Goal: Task Accomplishment & Management: Use online tool/utility

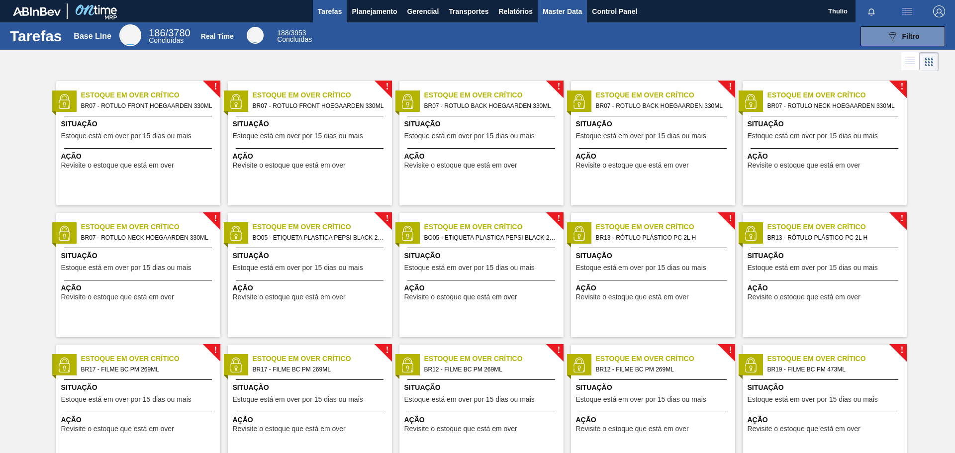
click at [565, 12] on span "Master Data" at bounding box center [561, 11] width 39 height 12
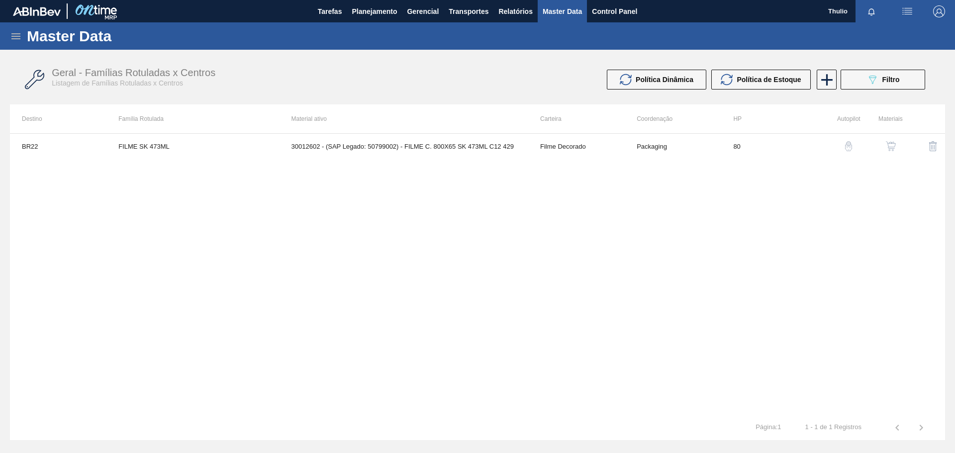
click at [12, 36] on icon at bounding box center [15, 36] width 9 height 6
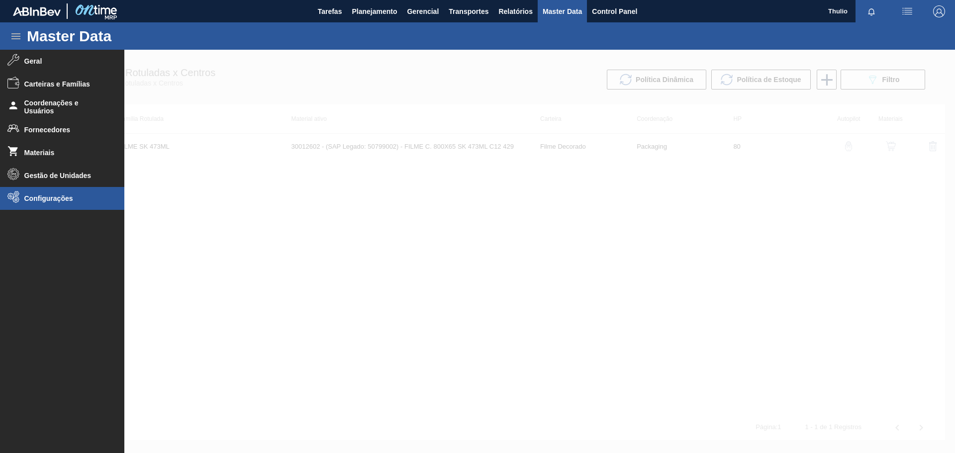
click at [67, 193] on li "Configurações" at bounding box center [62, 198] width 124 height 23
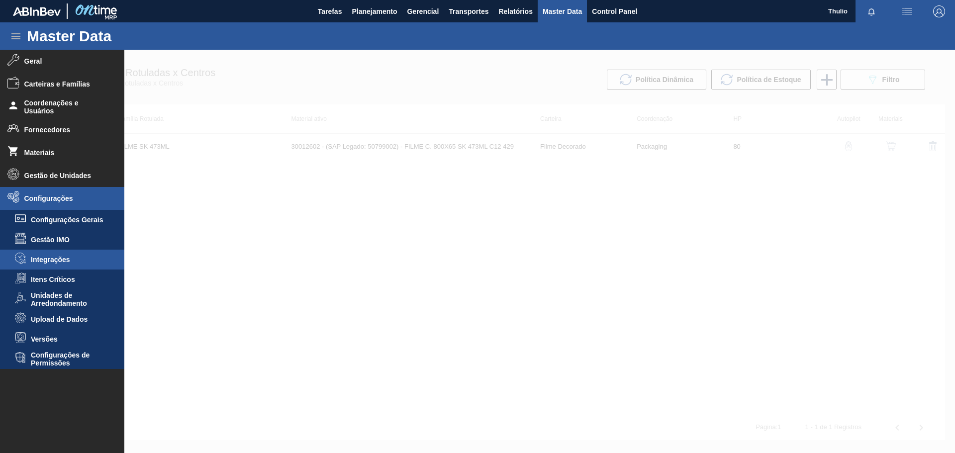
click at [71, 257] on span "Integrações" at bounding box center [69, 260] width 77 height 8
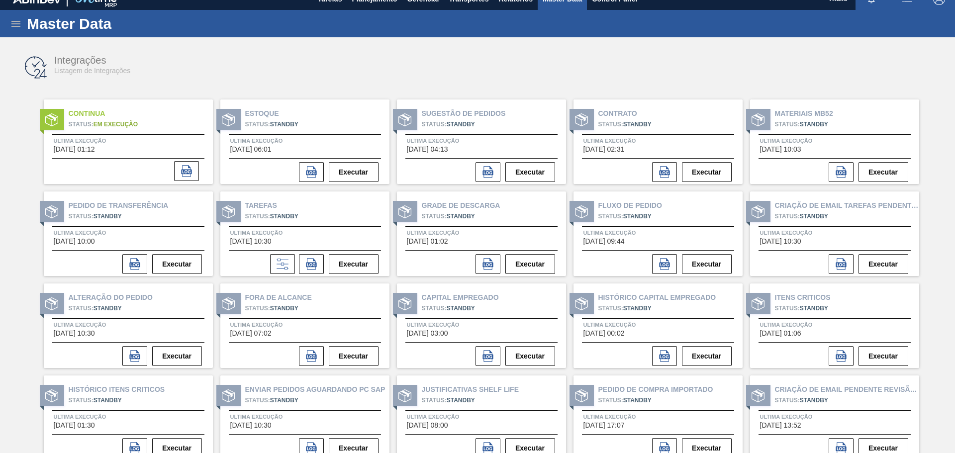
scroll to position [19, 0]
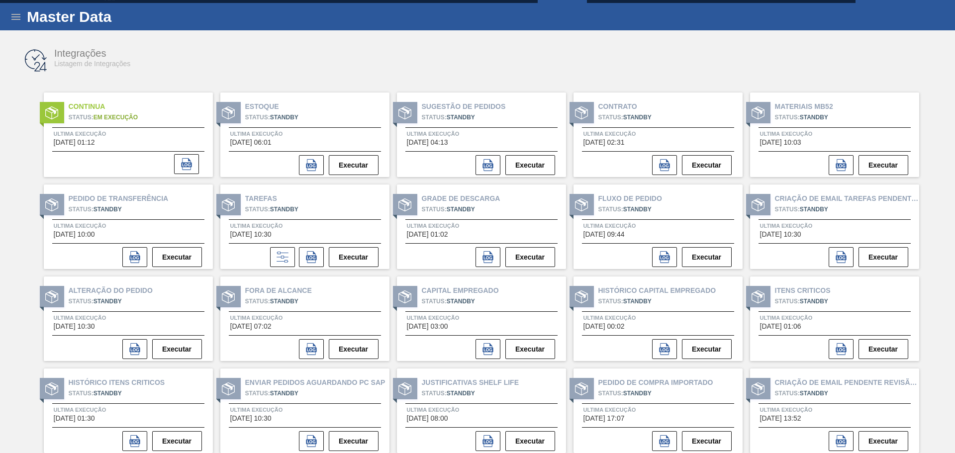
click at [280, 293] on span "Fora de Alcance" at bounding box center [317, 290] width 144 height 10
copy span "Fora de Alcance"
